Goal: Navigation & Orientation: Find specific page/section

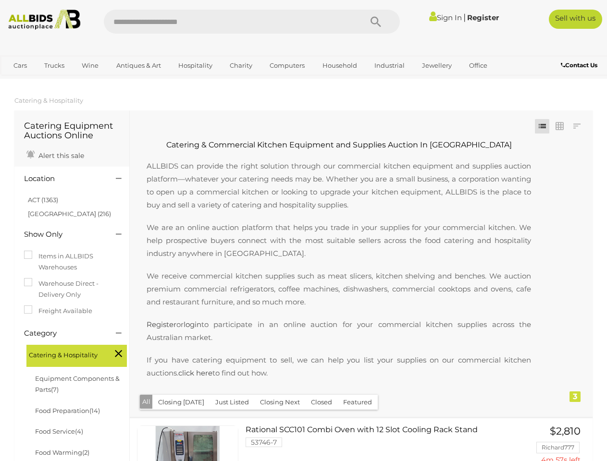
click at [303, 231] on p "We are an online auction platform that helps you trade in your supplies for you…" at bounding box center [338, 240] width 403 height 39
click at [376, 22] on icon "Search" at bounding box center [375, 22] width 11 height 14
click at [20, 65] on link "Cars" at bounding box center [20, 66] width 26 height 16
click at [54, 65] on link "Trucks" at bounding box center [54, 66] width 33 height 16
click at [90, 65] on link "Wine" at bounding box center [89, 66] width 29 height 16
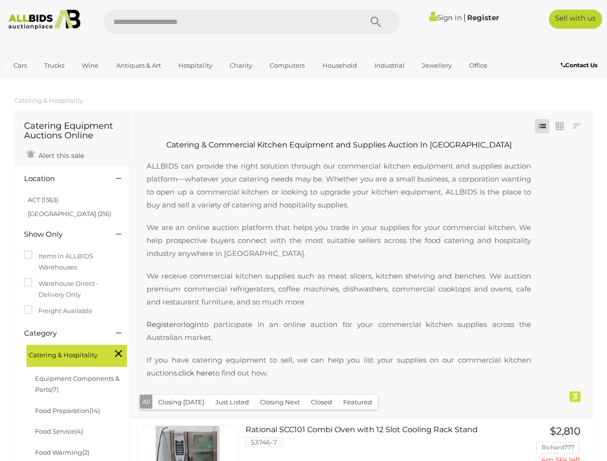
click at [138, 65] on link "Antiques & Art" at bounding box center [138, 66] width 57 height 16
click at [194, 65] on link "Hospitality" at bounding box center [195, 66] width 47 height 16
click at [240, 65] on link "Charity" at bounding box center [240, 66] width 35 height 16
click at [286, 65] on link "Computers" at bounding box center [287, 66] width 48 height 16
click at [338, 65] on link "Household" at bounding box center [339, 66] width 47 height 16
